Goal: Find specific page/section: Find specific page/section

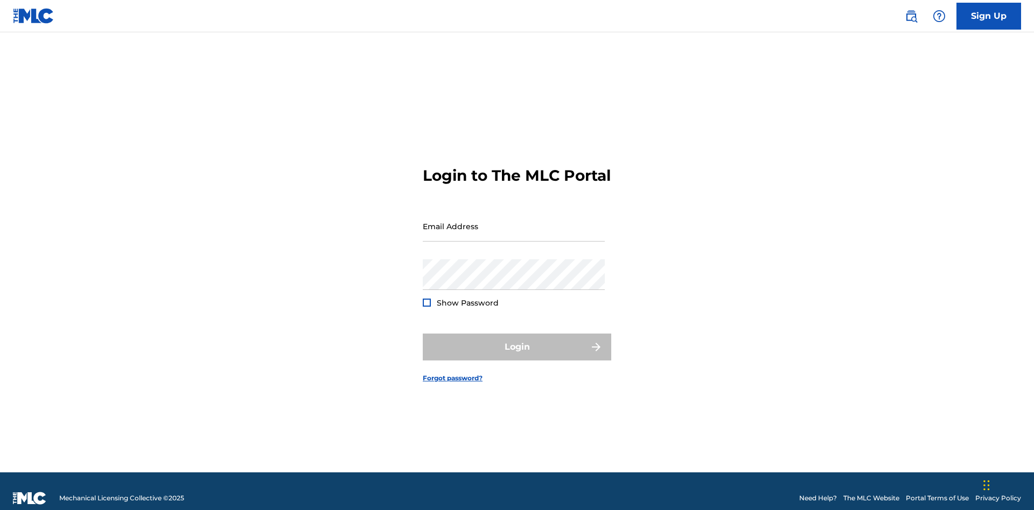
scroll to position [14, 0]
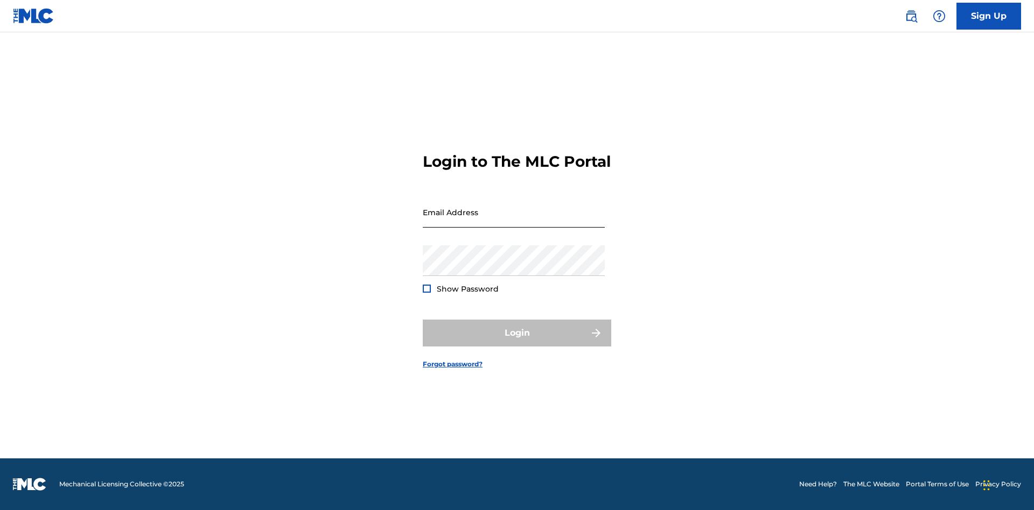
click at [514, 221] on input "Email Address" at bounding box center [514, 212] width 182 height 31
type input "[EMAIL_ADDRESS][DOMAIN_NAME]"
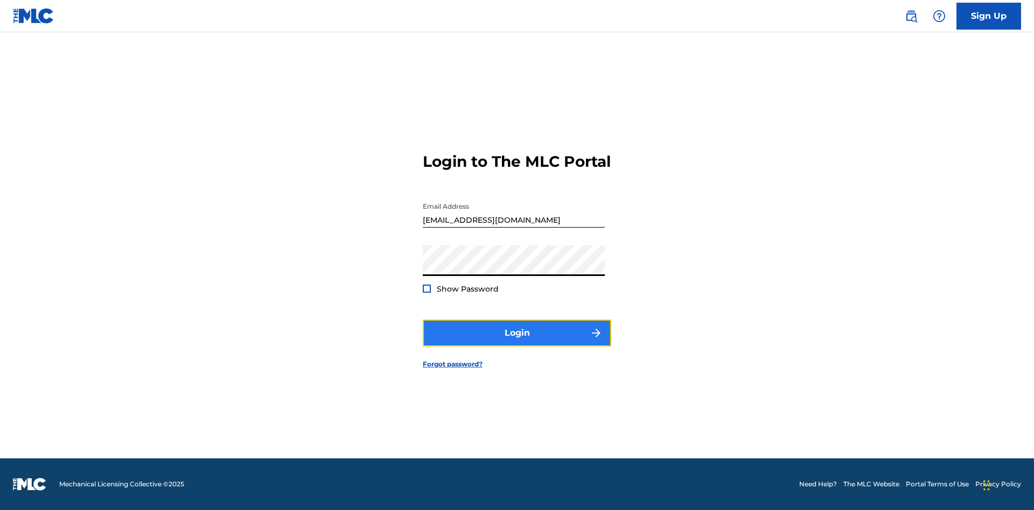
click at [517, 342] on button "Login" at bounding box center [517, 333] width 188 height 27
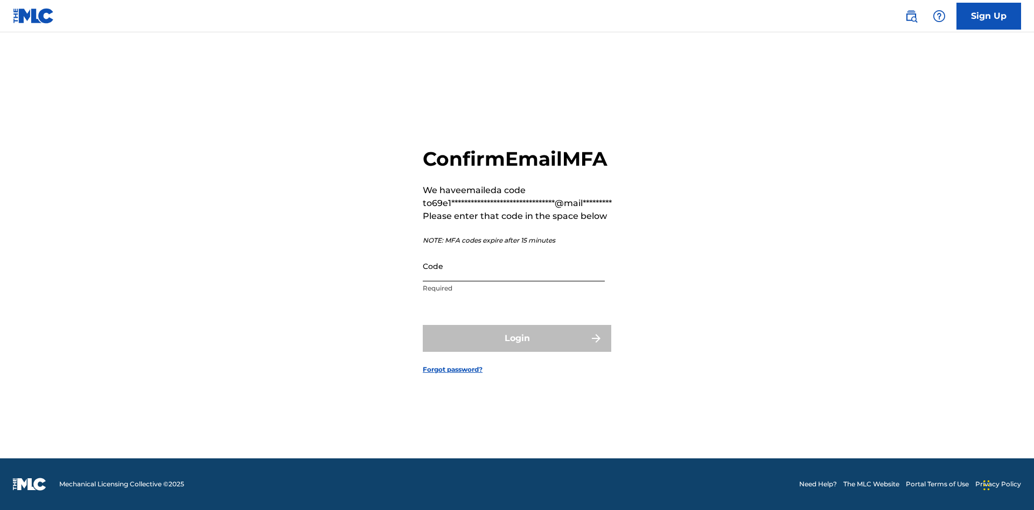
click at [514, 266] on input "Code" at bounding box center [514, 266] width 182 height 31
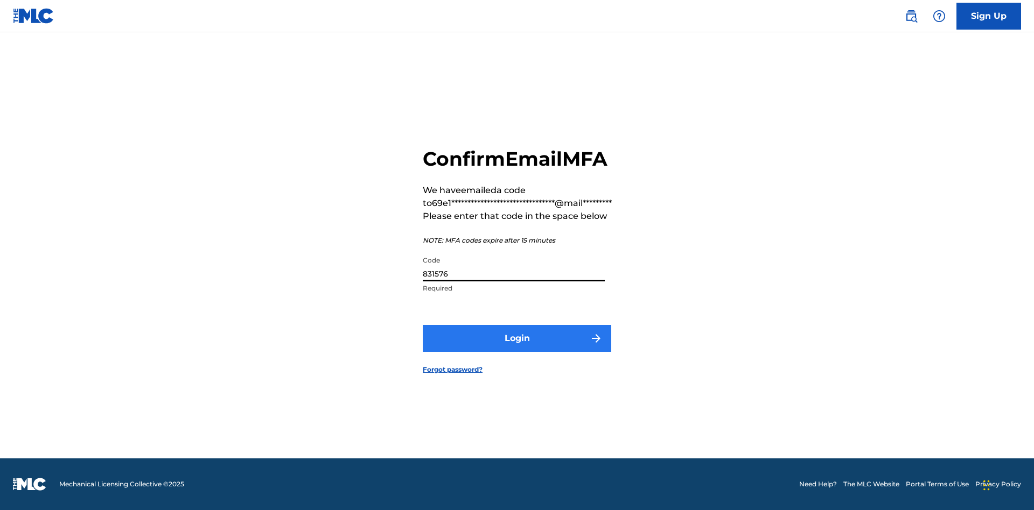
type input "831576"
click at [517, 338] on button "Login" at bounding box center [517, 338] width 188 height 27
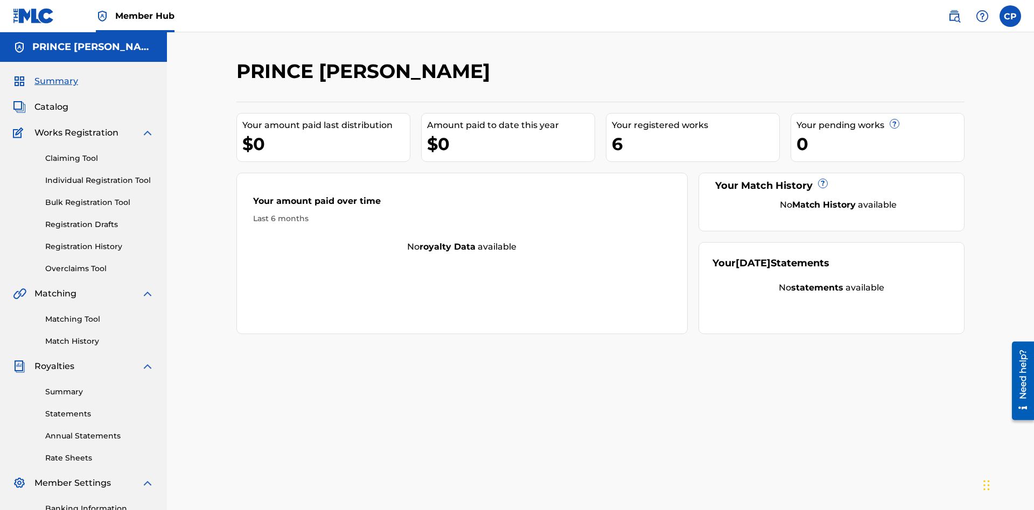
scroll to position [36, 0]
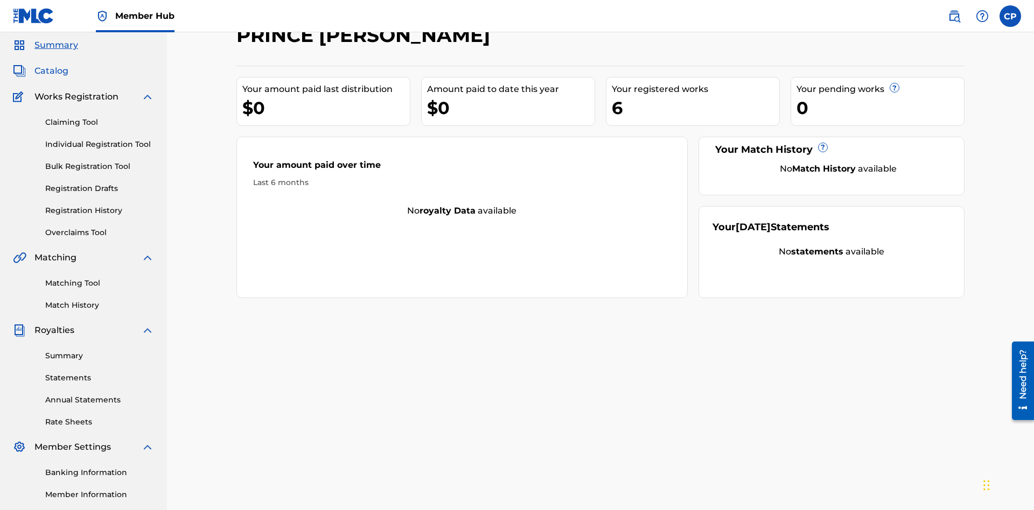
click at [51, 71] on span "Catalog" at bounding box center [51, 71] width 34 height 13
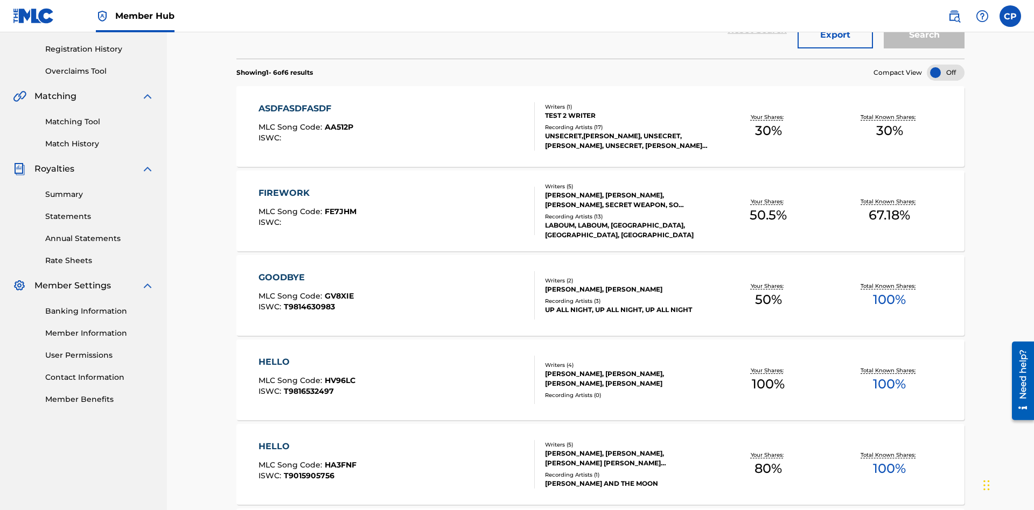
scroll to position [43, 0]
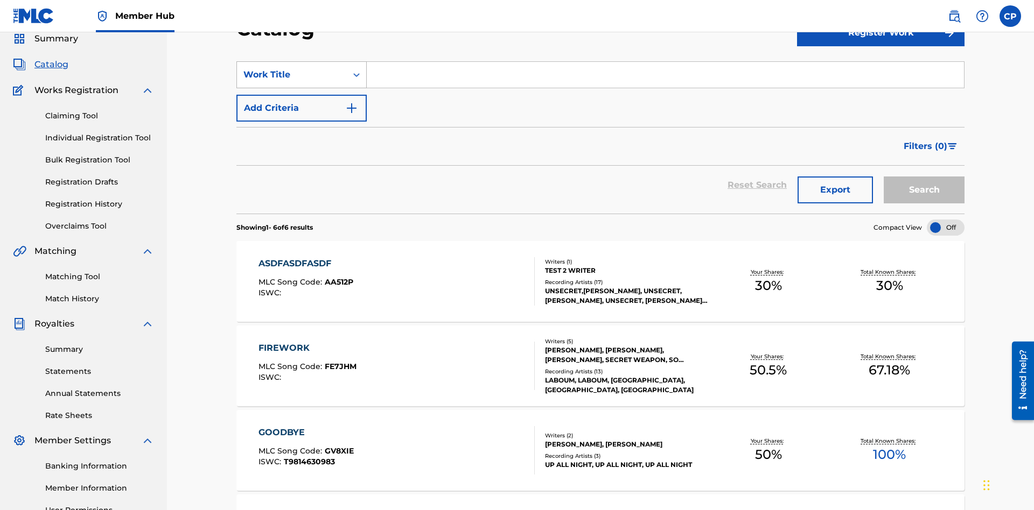
click at [292, 75] on div "Work Title" at bounding box center [291, 74] width 97 height 13
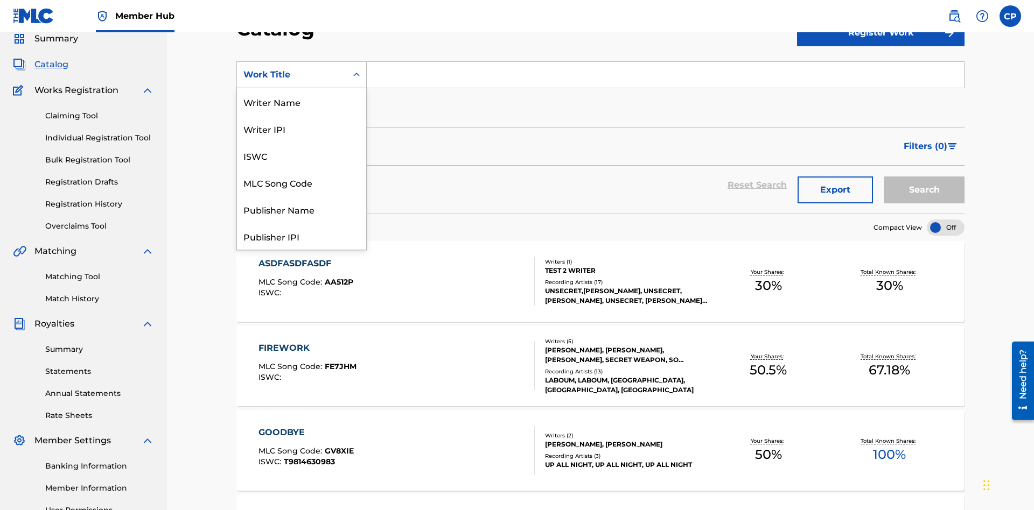
scroll to position [161, 0]
click at [301, 236] on div "Work Title" at bounding box center [301, 236] width 129 height 27
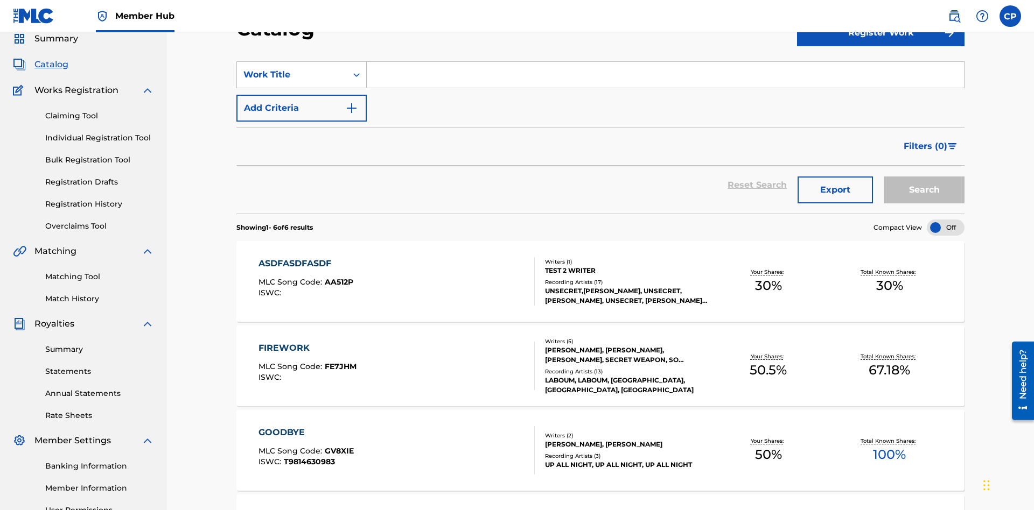
scroll to position [40, 0]
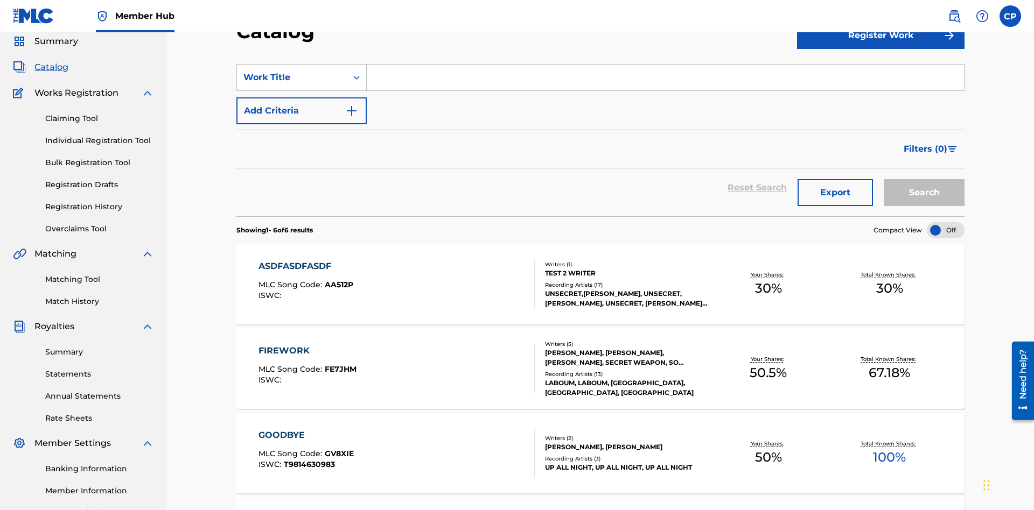
click at [665, 78] on input "Search Form" at bounding box center [665, 78] width 597 height 26
type input "HELLO"
